Goal: Task Accomplishment & Management: Manage account settings

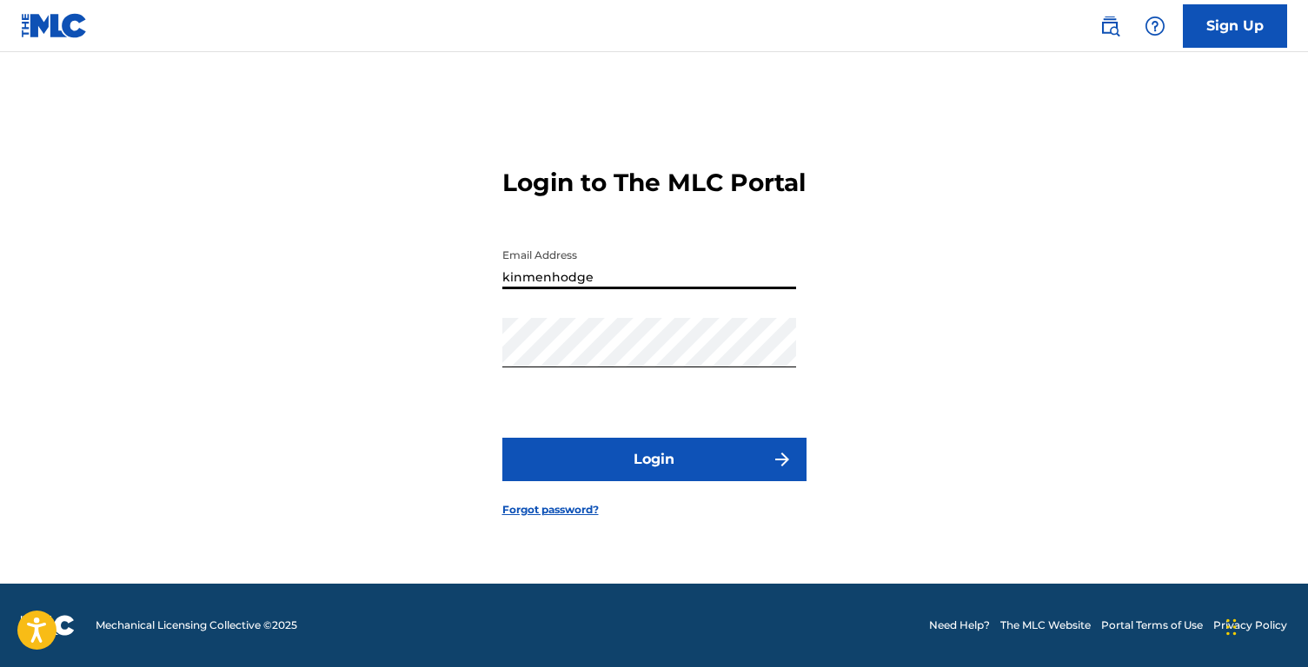
click at [619, 289] on input "kinmenhodge" at bounding box center [649, 265] width 294 height 50
type input "[EMAIL_ADDRESS][DOMAIN_NAME]"
click at [316, 394] on div "Login to The MLC Portal Email Address [EMAIL_ADDRESS][DOMAIN_NAME] Password Log…" at bounding box center [654, 328] width 1216 height 511
click at [643, 477] on button "Login" at bounding box center [654, 459] width 304 height 43
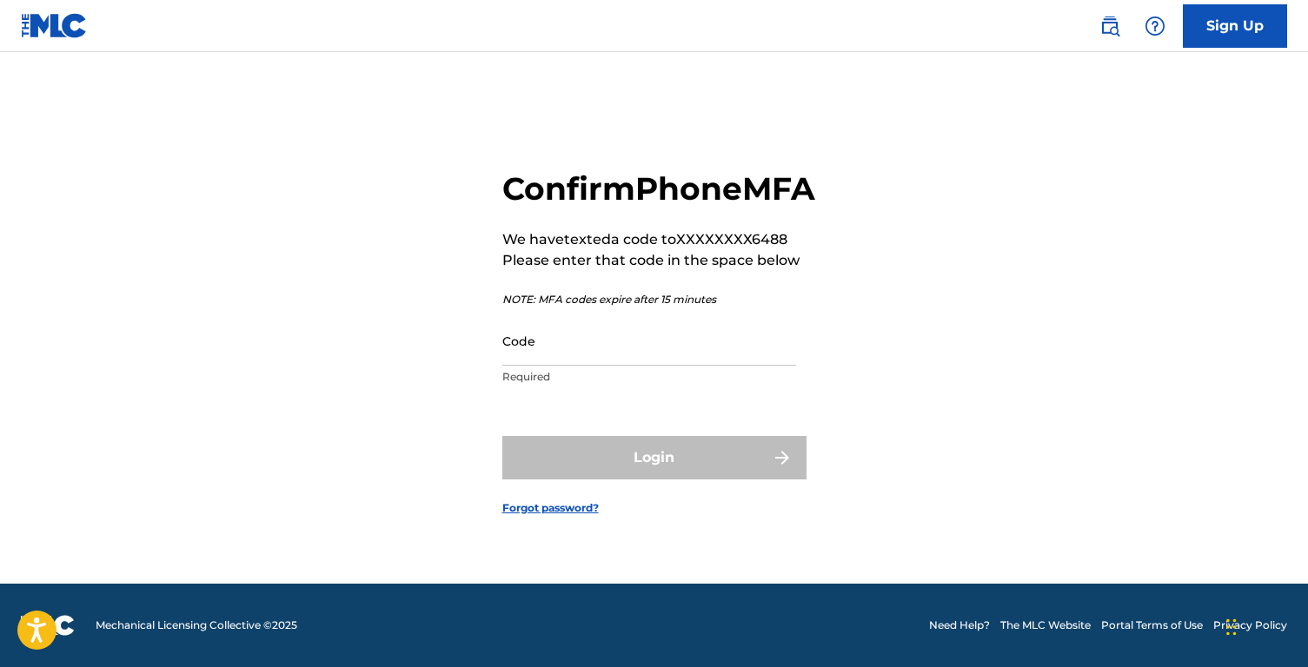
click at [610, 366] on input "Code" at bounding box center [649, 341] width 294 height 50
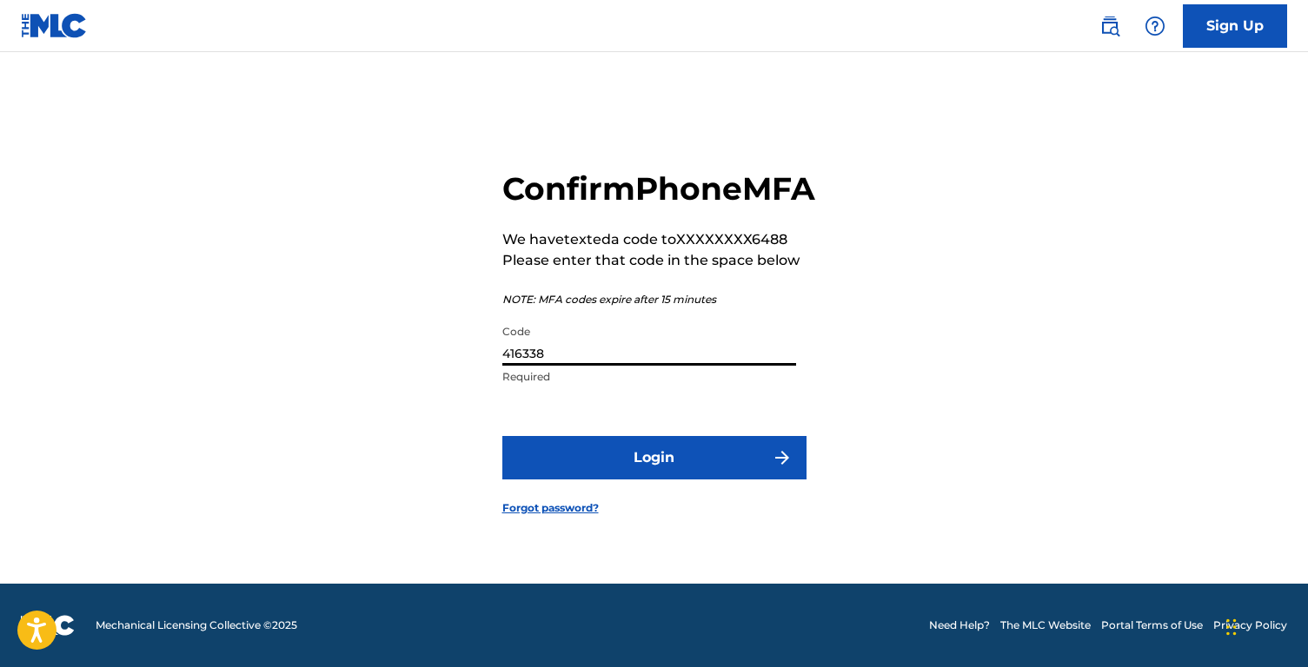
type input "416338"
click at [704, 480] on button "Login" at bounding box center [654, 457] width 304 height 43
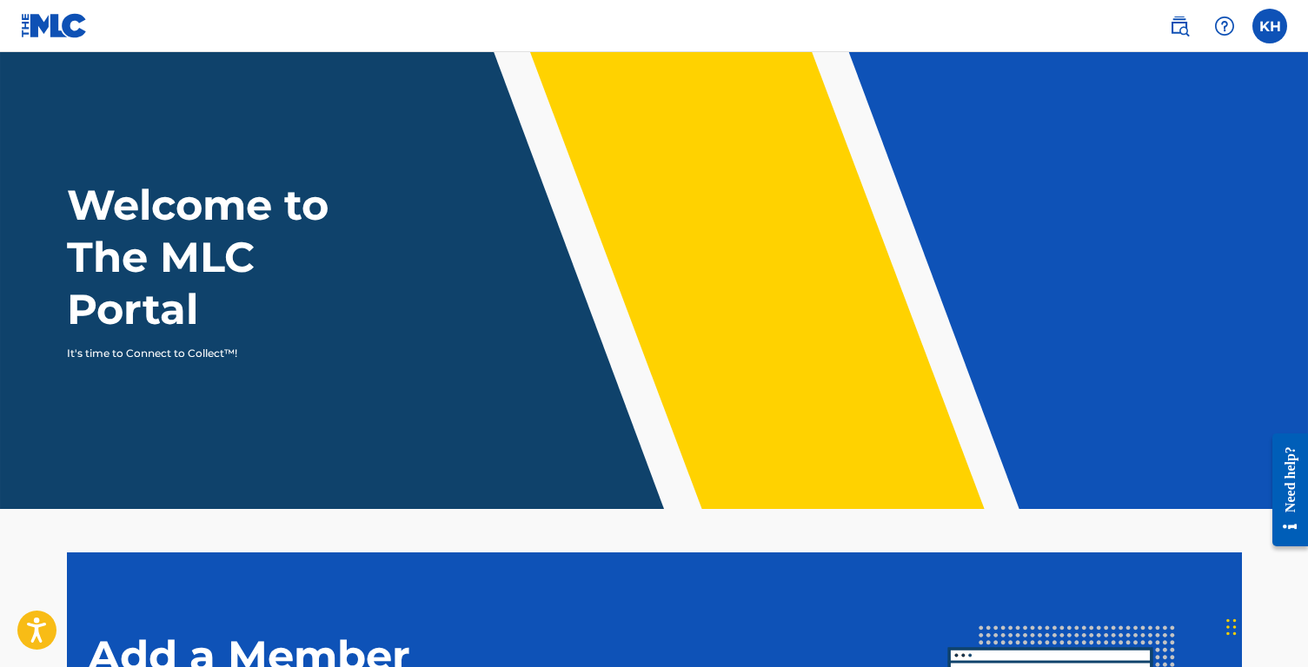
click at [1269, 27] on label at bounding box center [1269, 26] width 35 height 35
click at [1269, 26] on input "KH Kinmen [PERSON_NAME] [EMAIL_ADDRESS][DOMAIN_NAME] Notification Preferences P…" at bounding box center [1269, 26] width 0 height 0
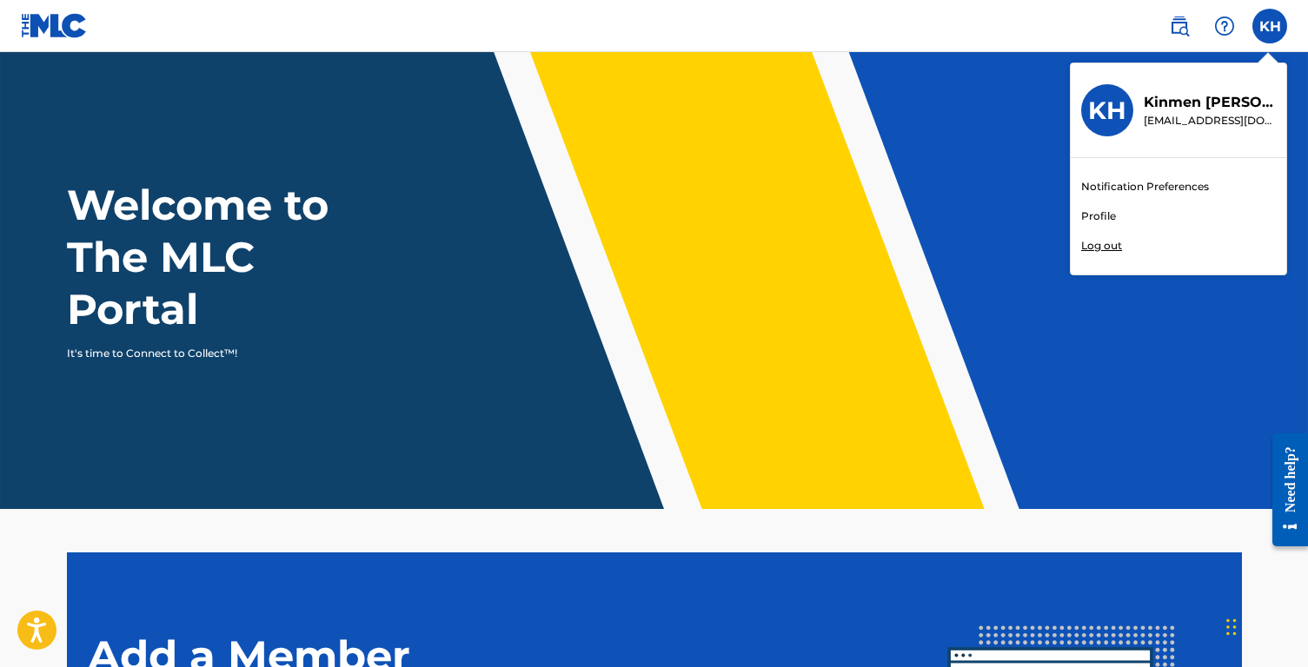
click at [1129, 188] on link "Notification Preferences" at bounding box center [1145, 187] width 128 height 16
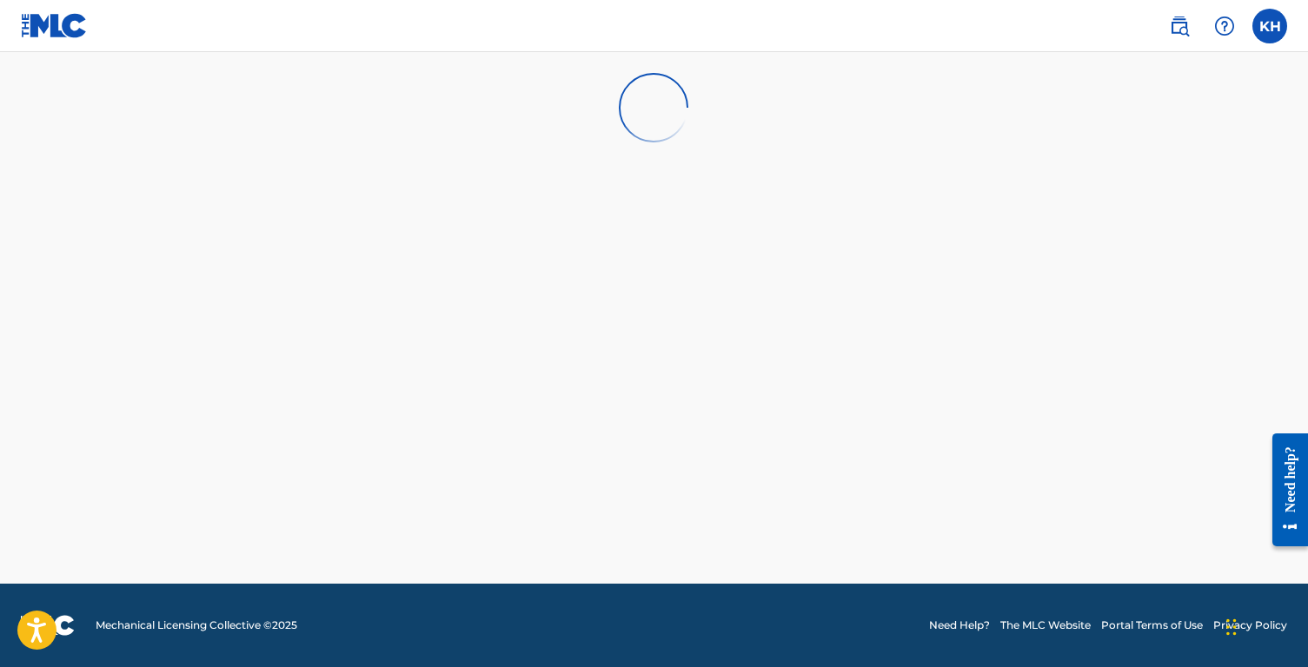
click at [52, 23] on img at bounding box center [54, 25] width 67 height 25
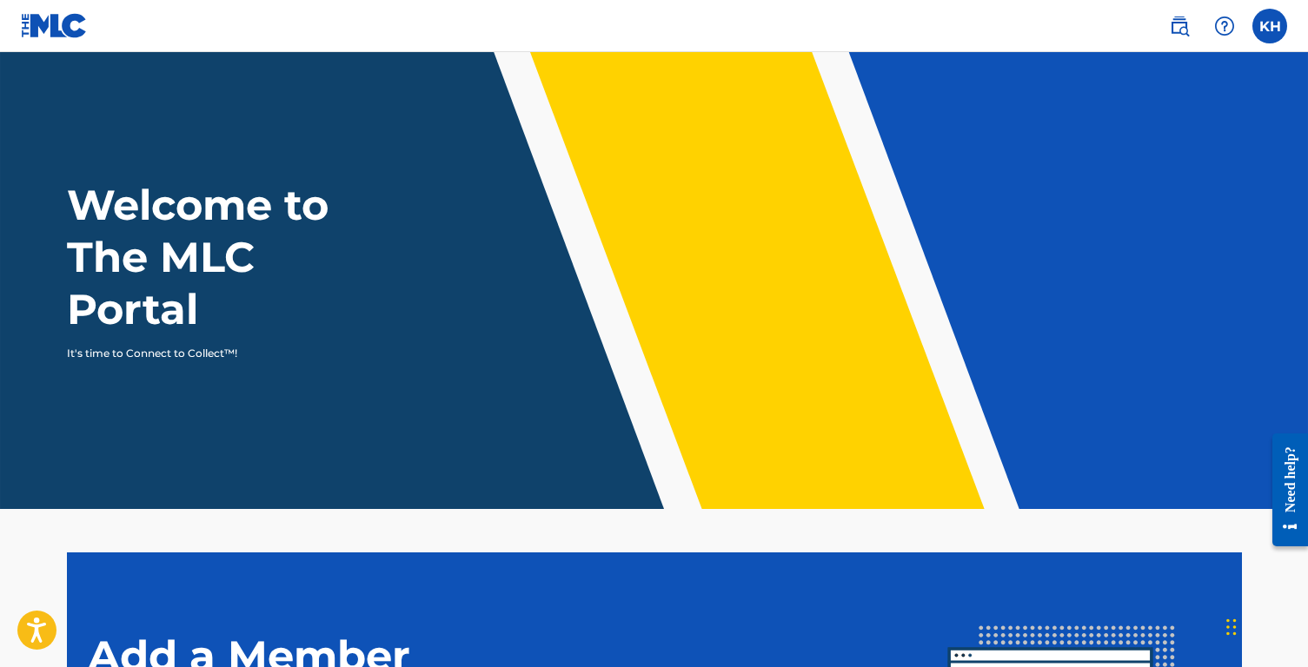
click at [1264, 30] on label at bounding box center [1269, 26] width 35 height 35
click at [1269, 26] on input "KH Kinmen [PERSON_NAME] [EMAIL_ADDRESS][DOMAIN_NAME] Notification Preferences P…" at bounding box center [1269, 26] width 0 height 0
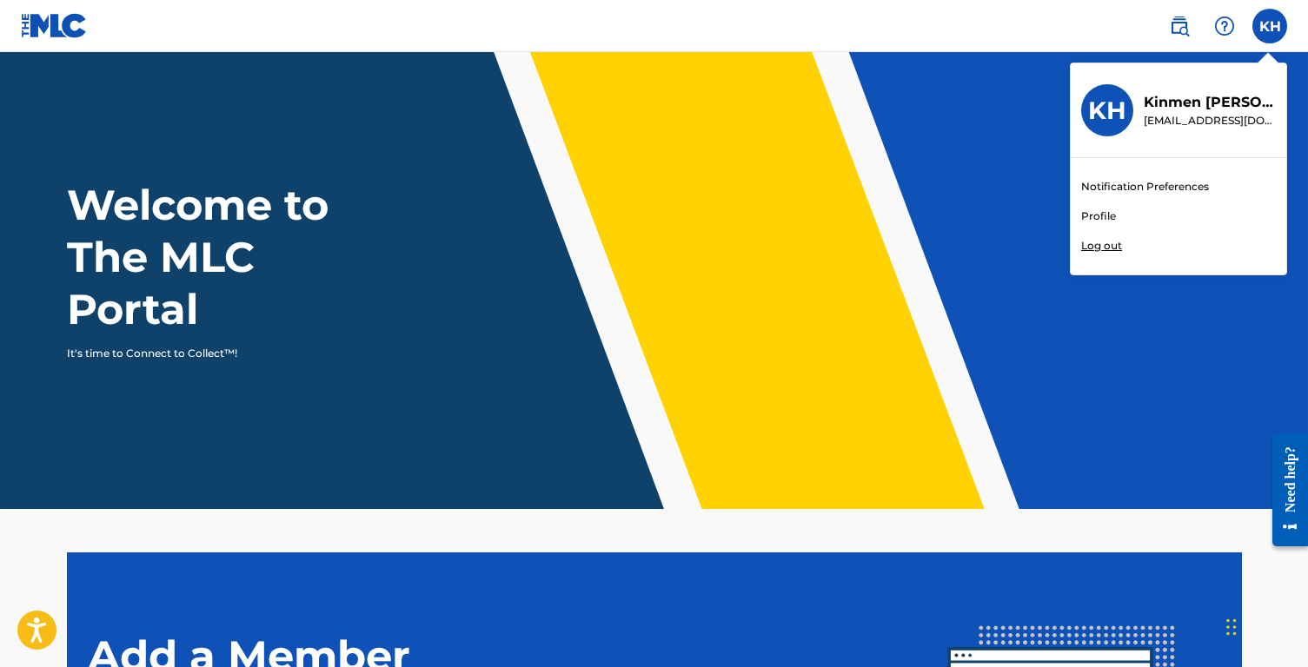
click at [1090, 215] on link "Profile" at bounding box center [1098, 217] width 35 height 16
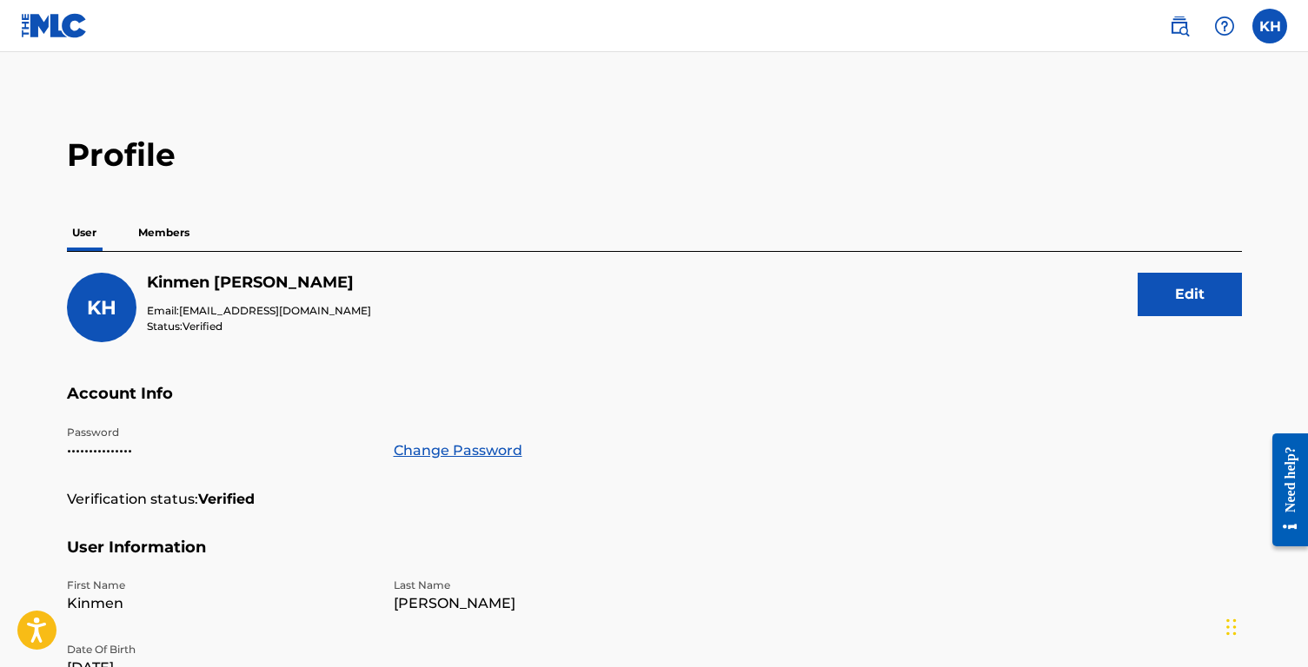
click at [164, 229] on p "Members" at bounding box center [164, 233] width 62 height 36
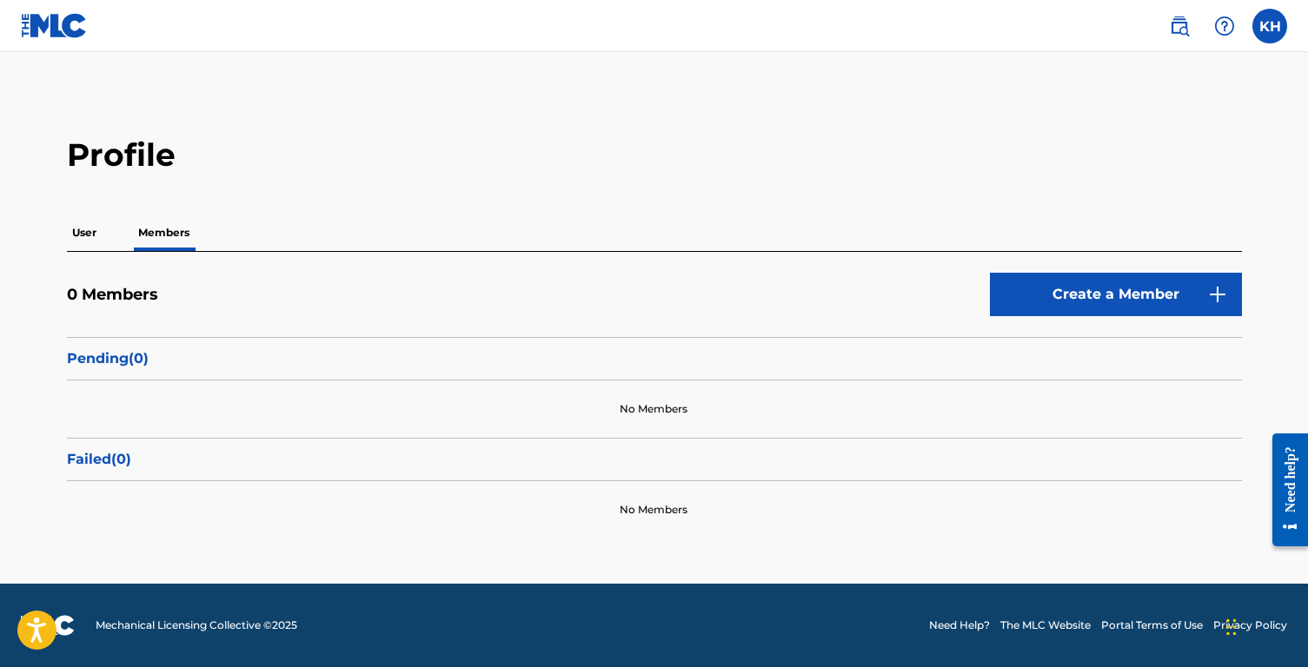
click at [84, 235] on p "User" at bounding box center [84, 233] width 35 height 36
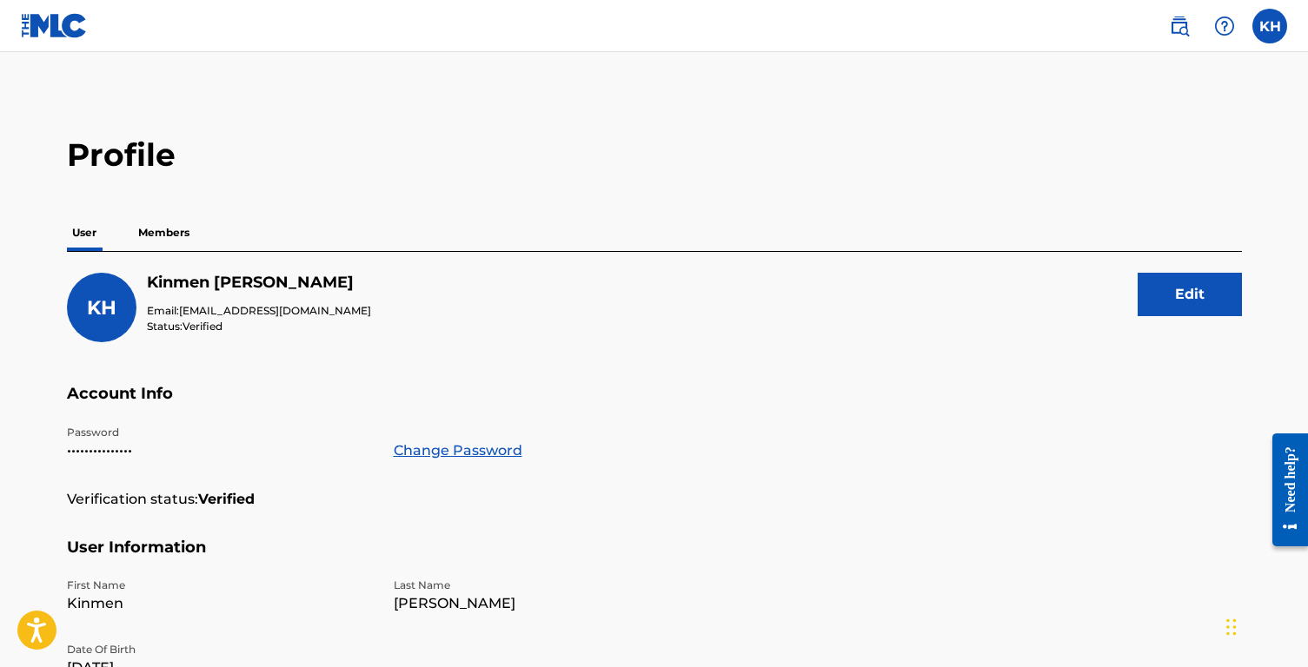
click at [1267, 24] on label at bounding box center [1269, 26] width 35 height 35
click at [1269, 26] on input "KH Kinmen [PERSON_NAME] [EMAIL_ADDRESS][DOMAIN_NAME] Notification Preferences P…" at bounding box center [1269, 26] width 0 height 0
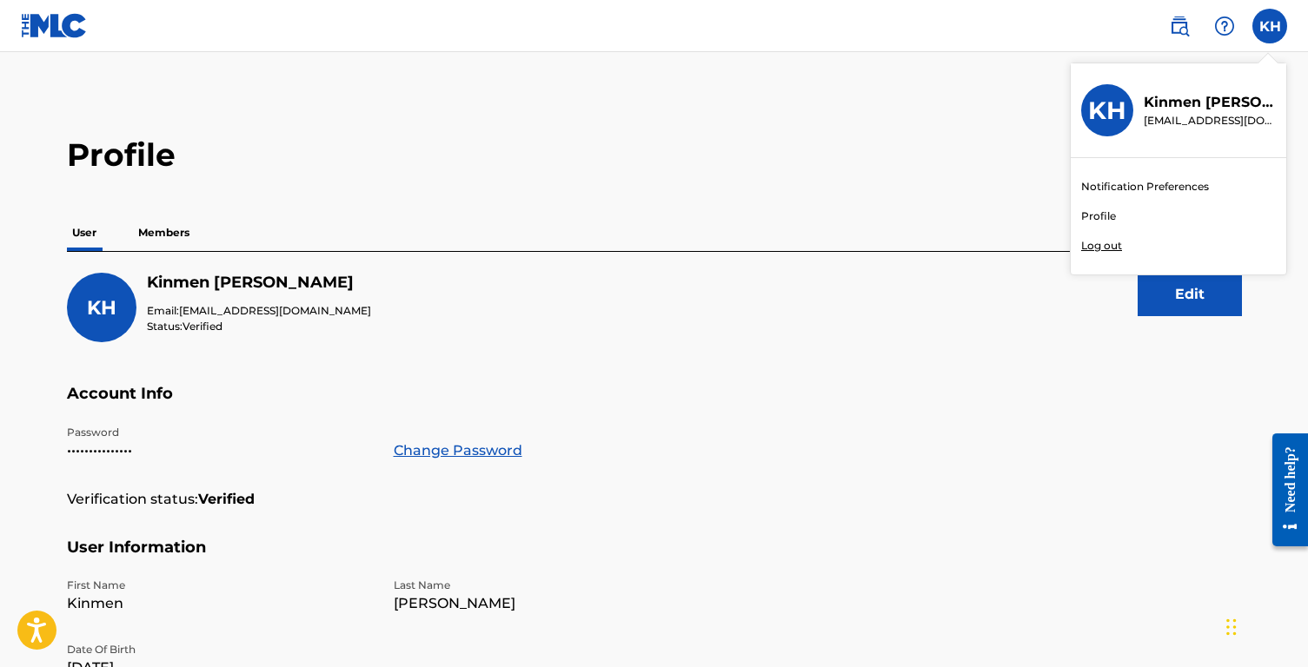
click at [1100, 185] on link "Notification Preferences" at bounding box center [1145, 187] width 128 height 16
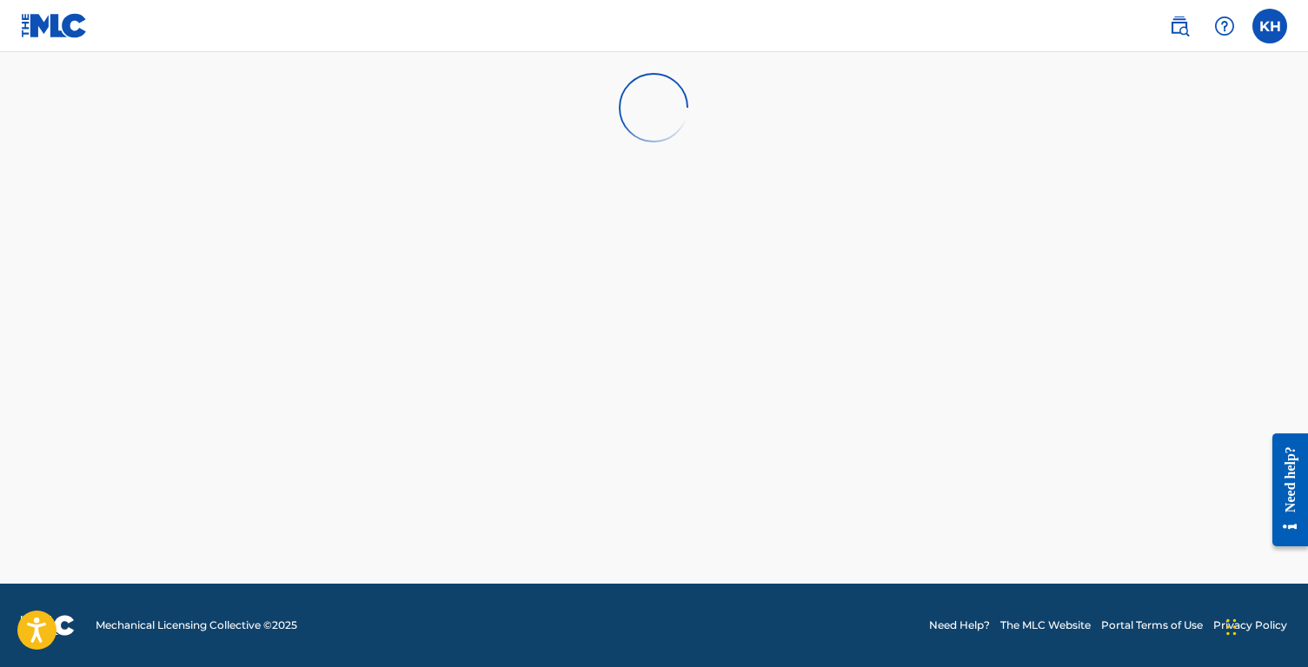
click at [1180, 24] on img at bounding box center [1179, 26] width 21 height 21
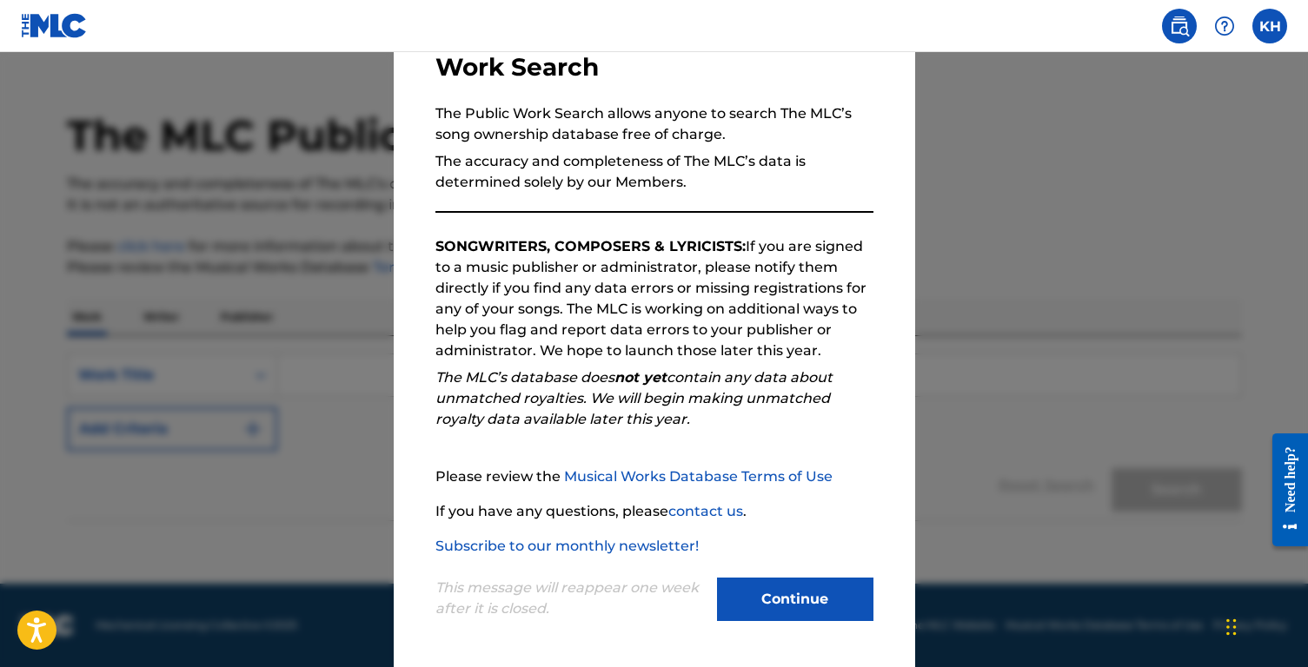
scroll to position [33, 0]
click at [788, 599] on button "Continue" at bounding box center [795, 599] width 156 height 43
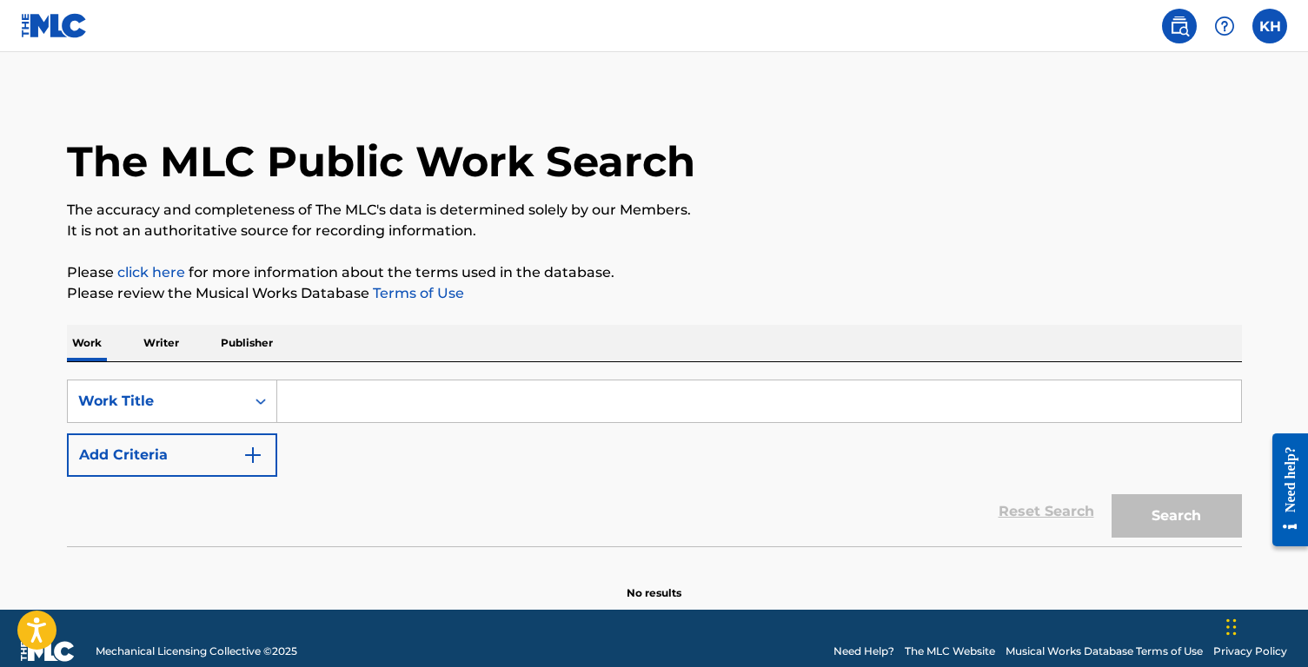
scroll to position [13, 0]
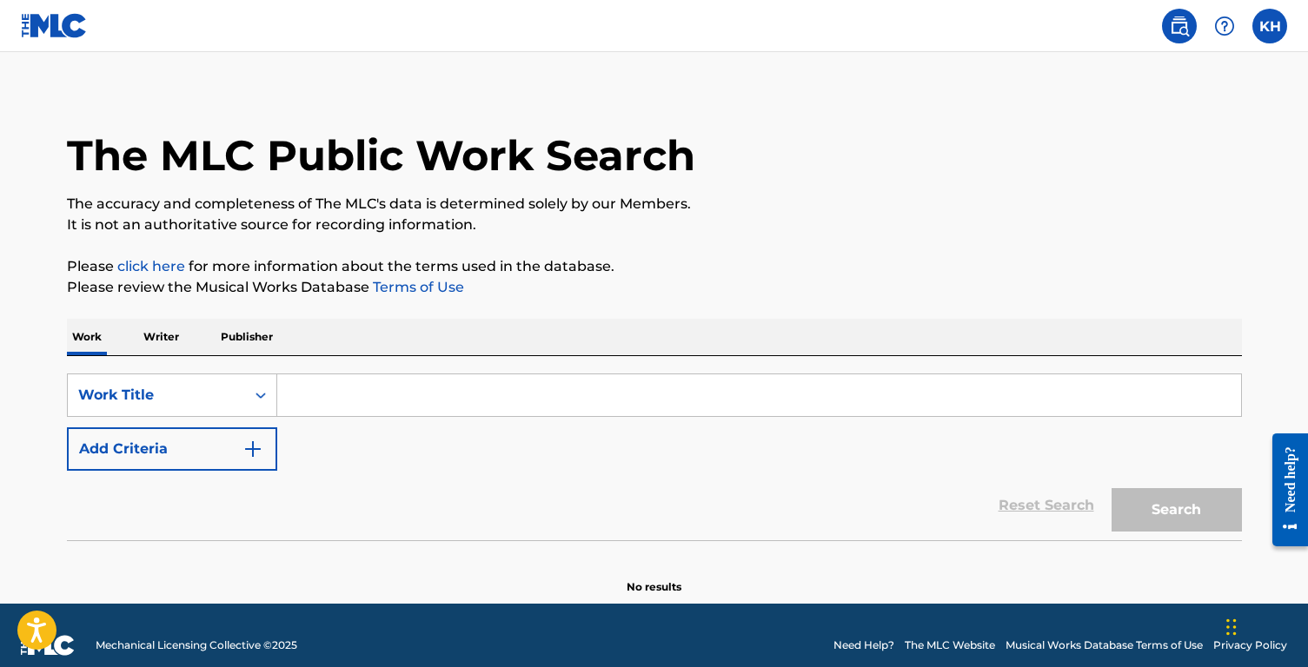
click at [164, 334] on p "Writer" at bounding box center [161, 337] width 46 height 36
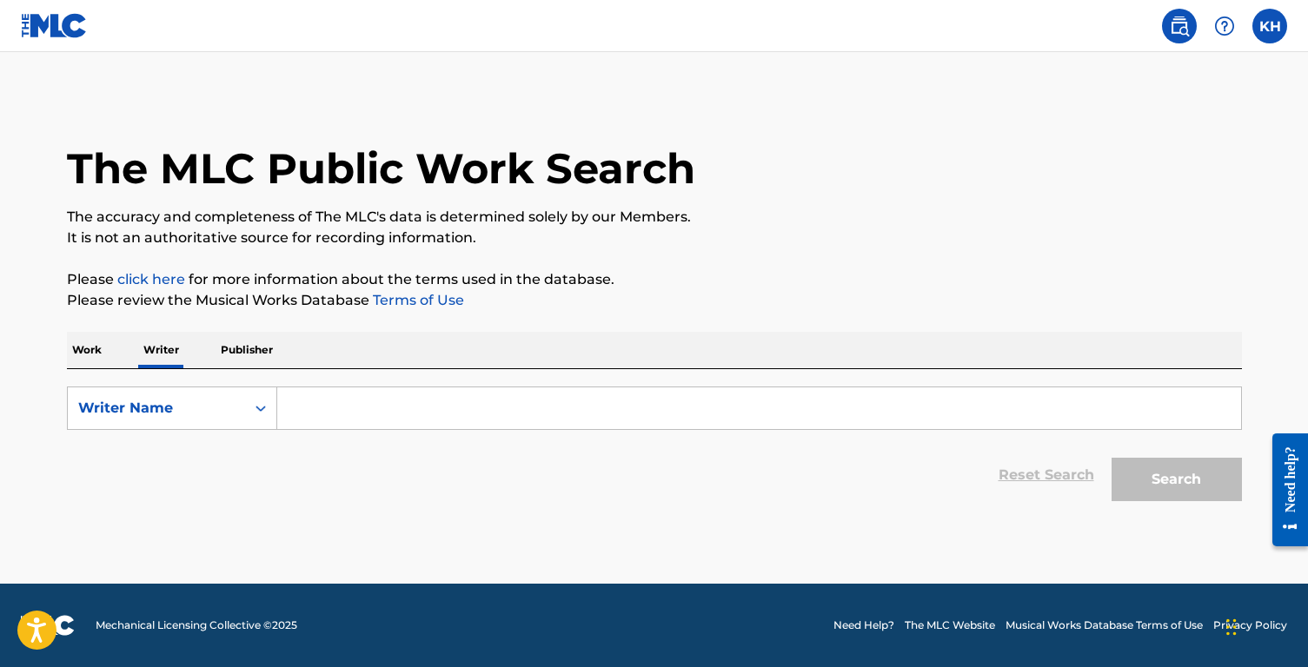
click at [233, 346] on p "Publisher" at bounding box center [246, 350] width 63 height 36
click at [92, 349] on p "Work" at bounding box center [87, 350] width 40 height 36
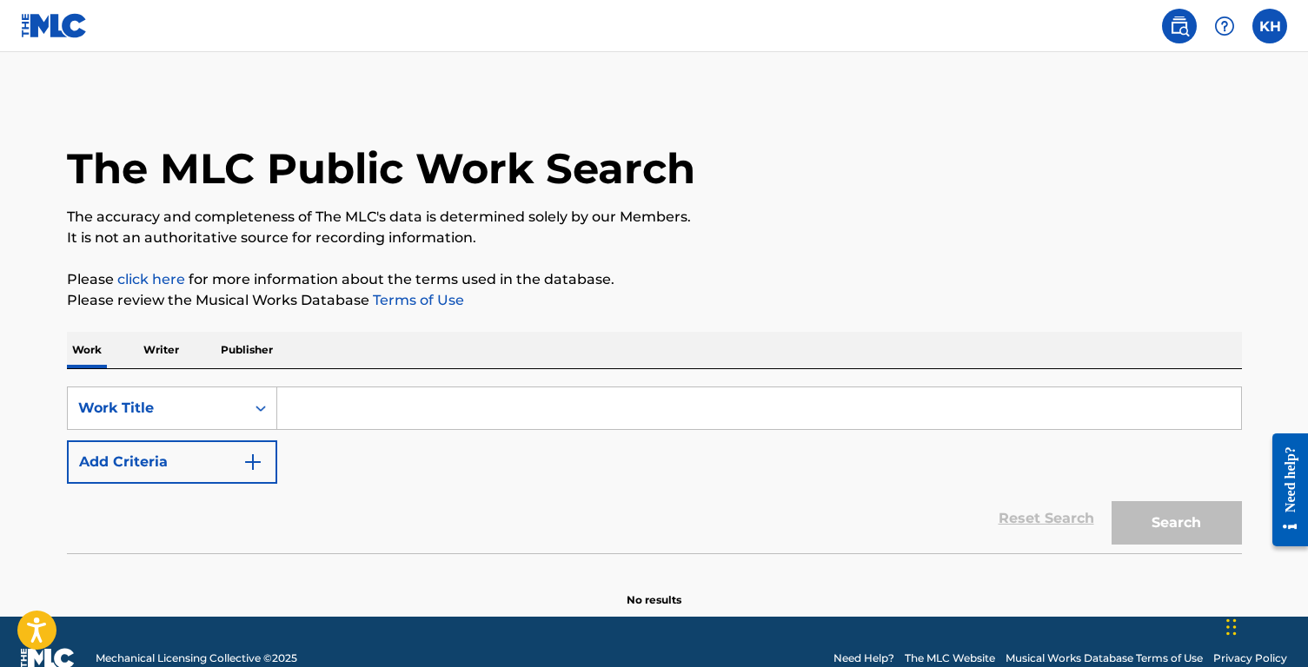
click at [1269, 23] on label at bounding box center [1269, 26] width 35 height 35
click at [1269, 26] on input "KH Kinmen [PERSON_NAME] [EMAIL_ADDRESS][DOMAIN_NAME] Notification Preferences P…" at bounding box center [1269, 26] width 0 height 0
click at [977, 144] on div "The MLC Public Work Search" at bounding box center [654, 159] width 1175 height 127
